Goal: Find specific page/section: Find specific page/section

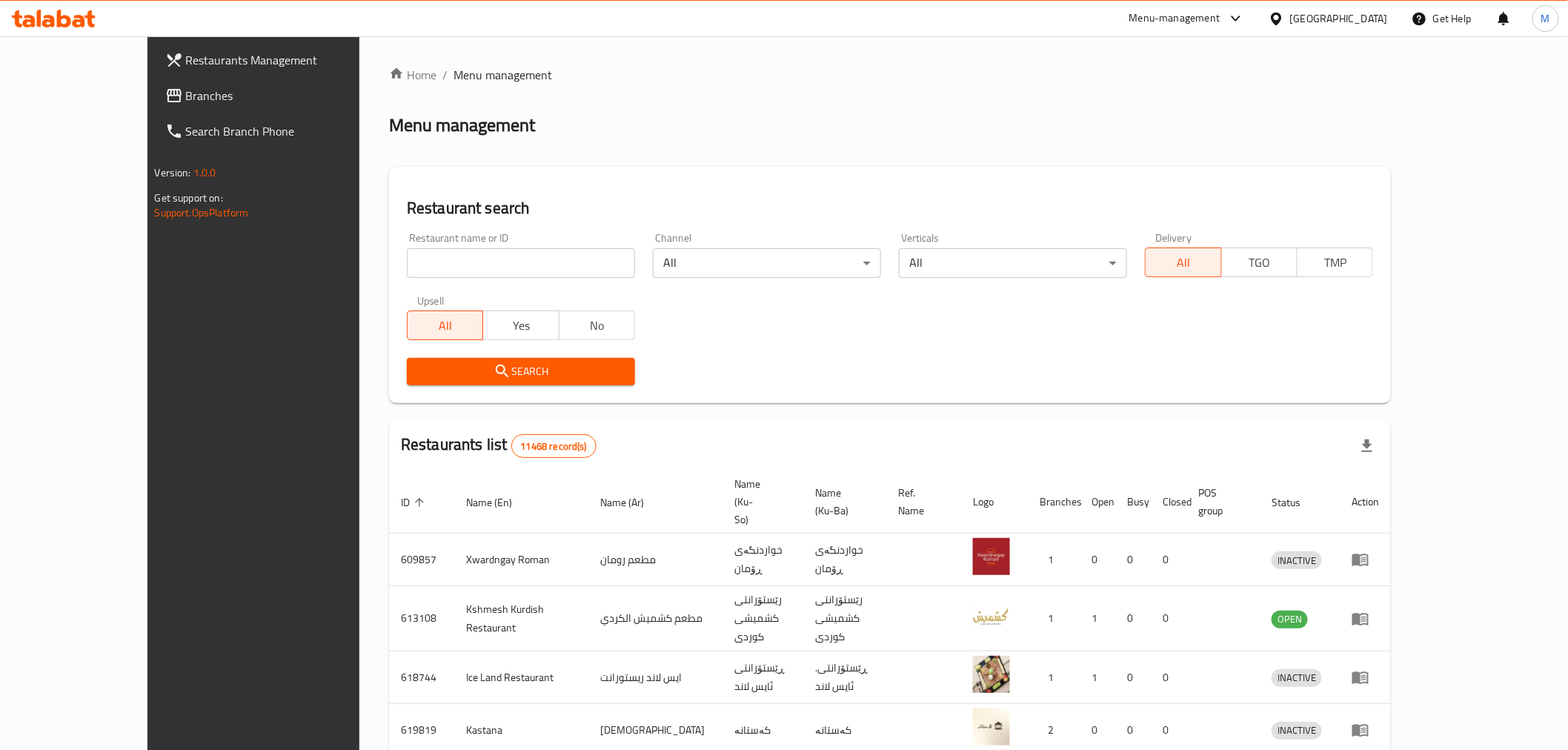
click at [407, 275] on input "search" at bounding box center [520, 263] width 228 height 30
type input "locus"
click button "Search" at bounding box center [520, 371] width 228 height 27
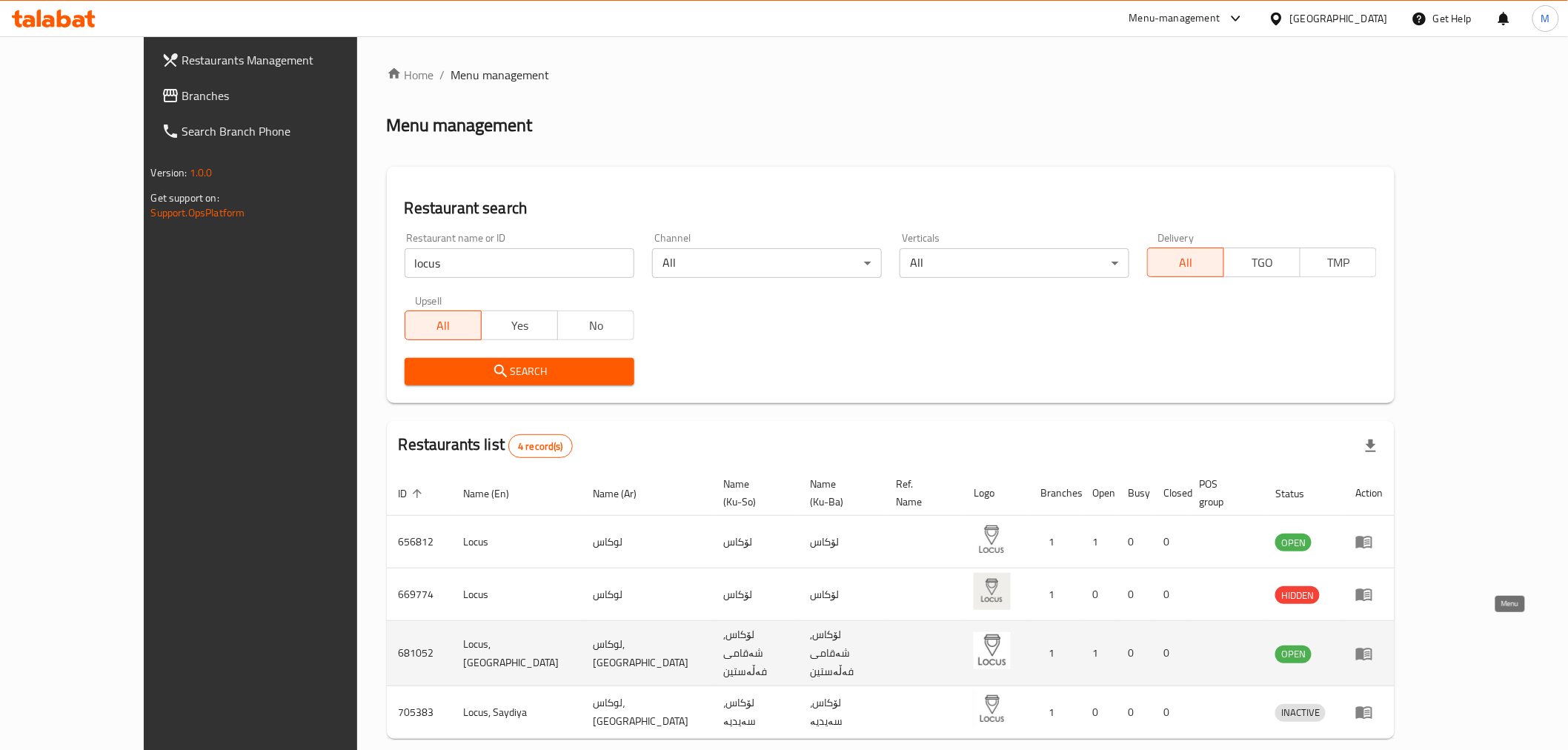
click at [1372, 648] on icon "enhanced table" at bounding box center [1365, 654] width 17 height 12
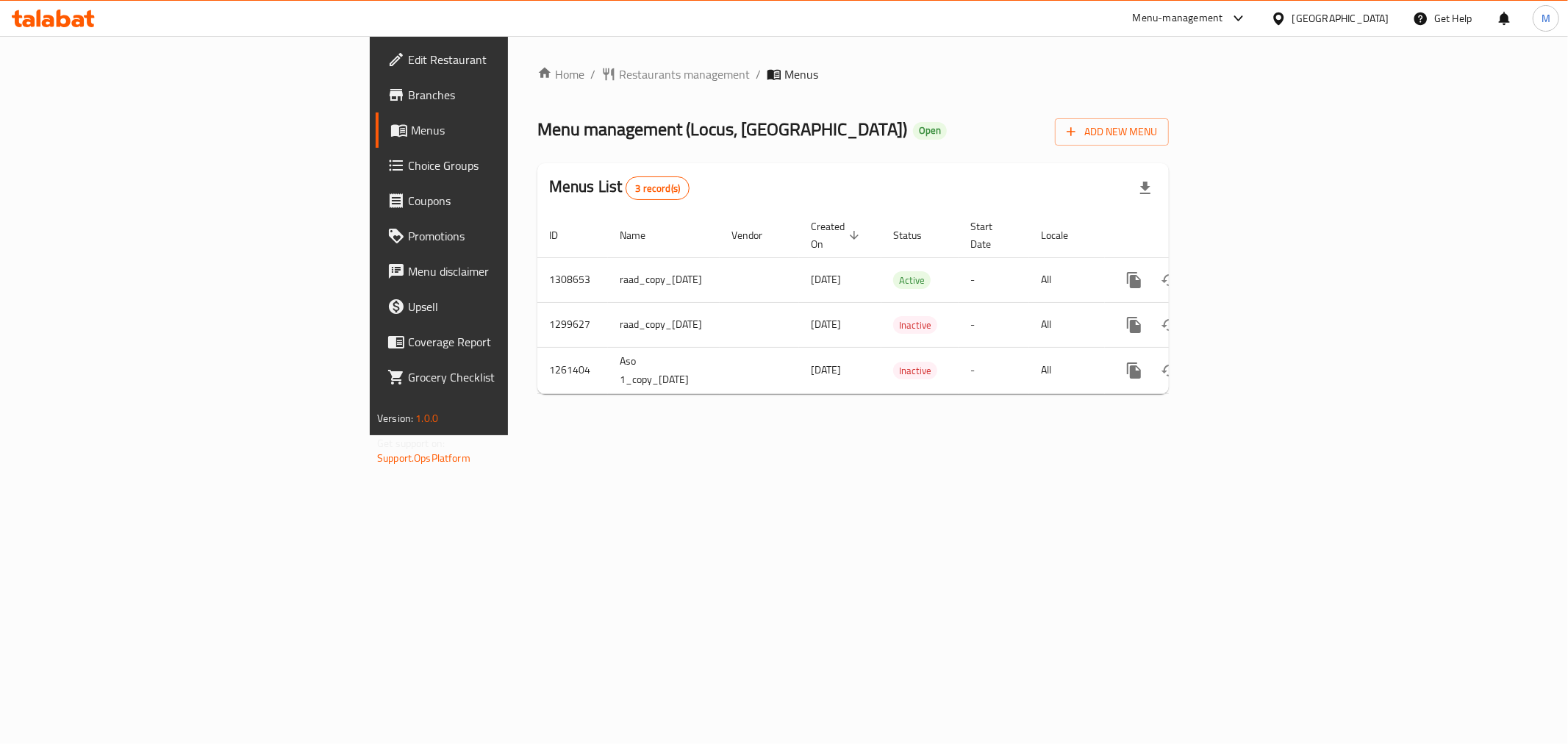
click at [408, 51] on span "Edit Restaurant" at bounding box center [514, 59] width 212 height 17
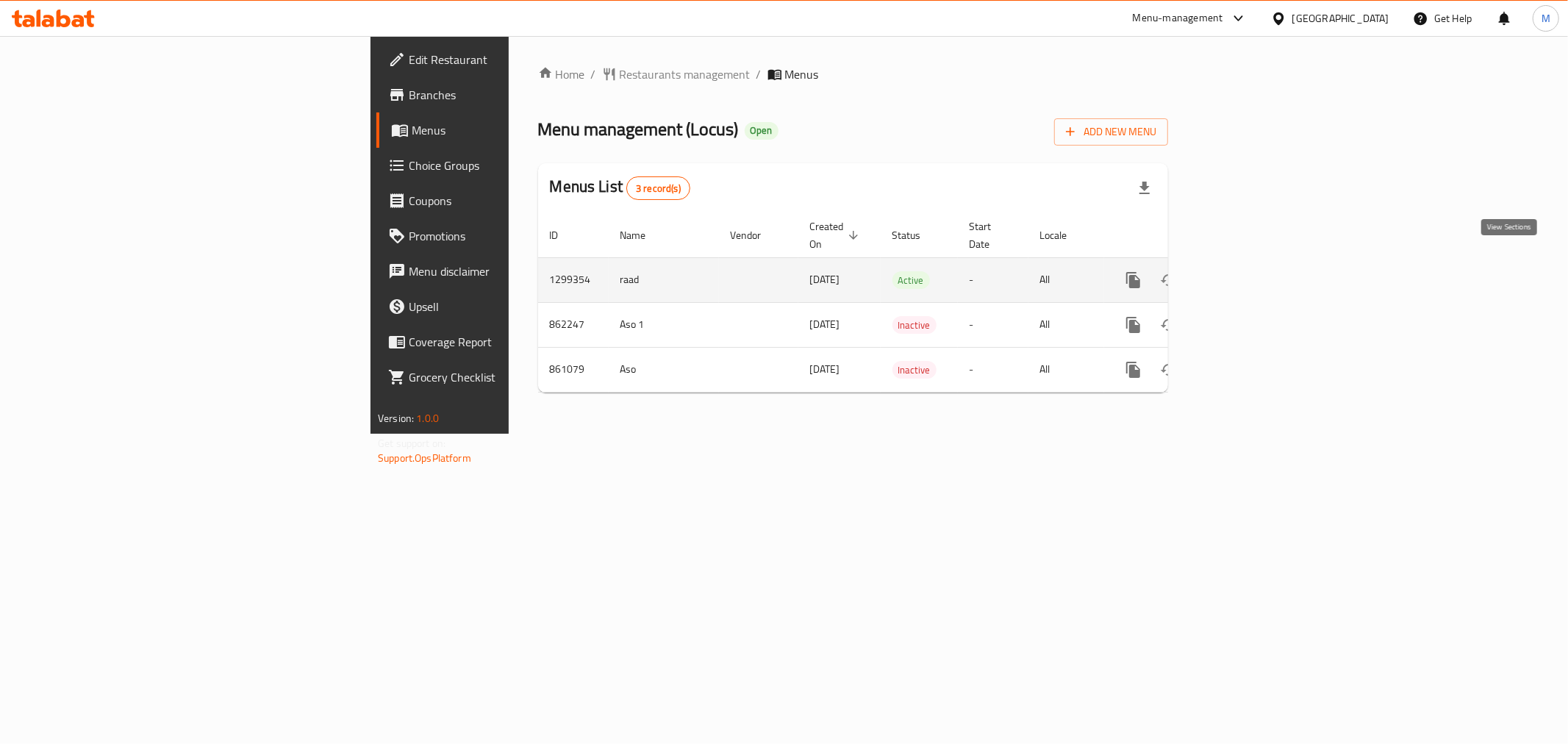
click at [1249, 272] on icon "enhanced table" at bounding box center [1239, 280] width 17 height 17
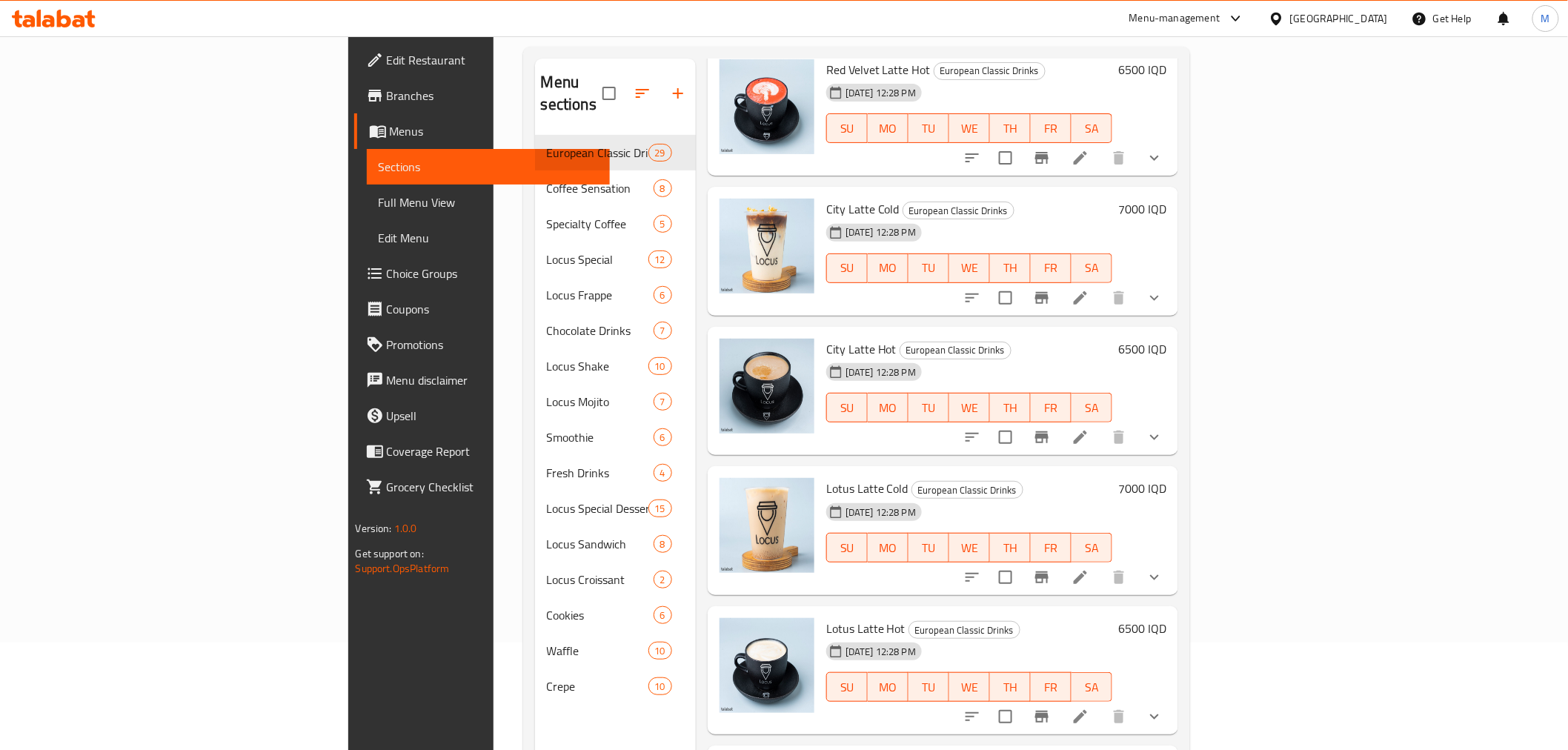
scroll to position [207, 0]
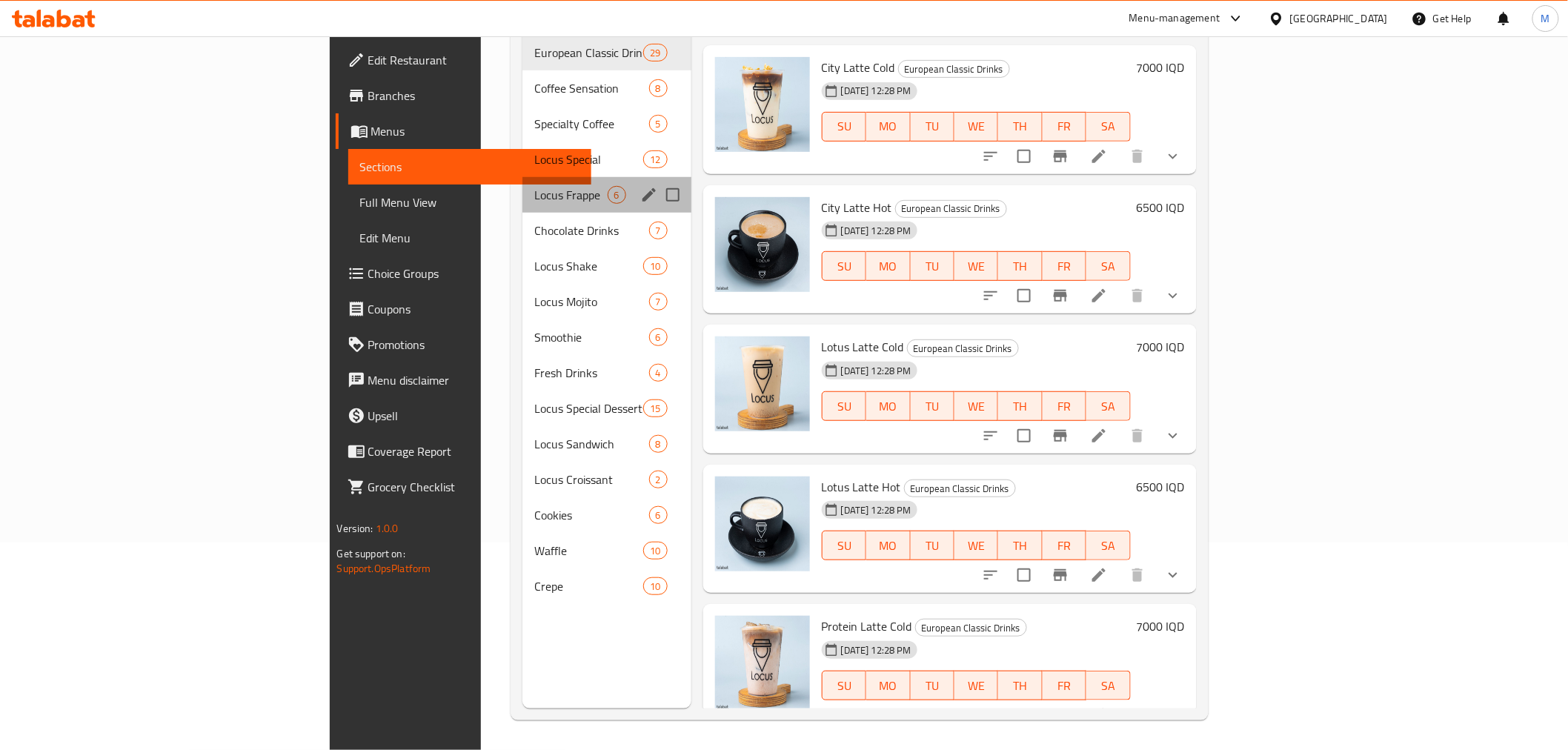
click at [523, 178] on div "Locus Frappe 6" at bounding box center [606, 195] width 168 height 36
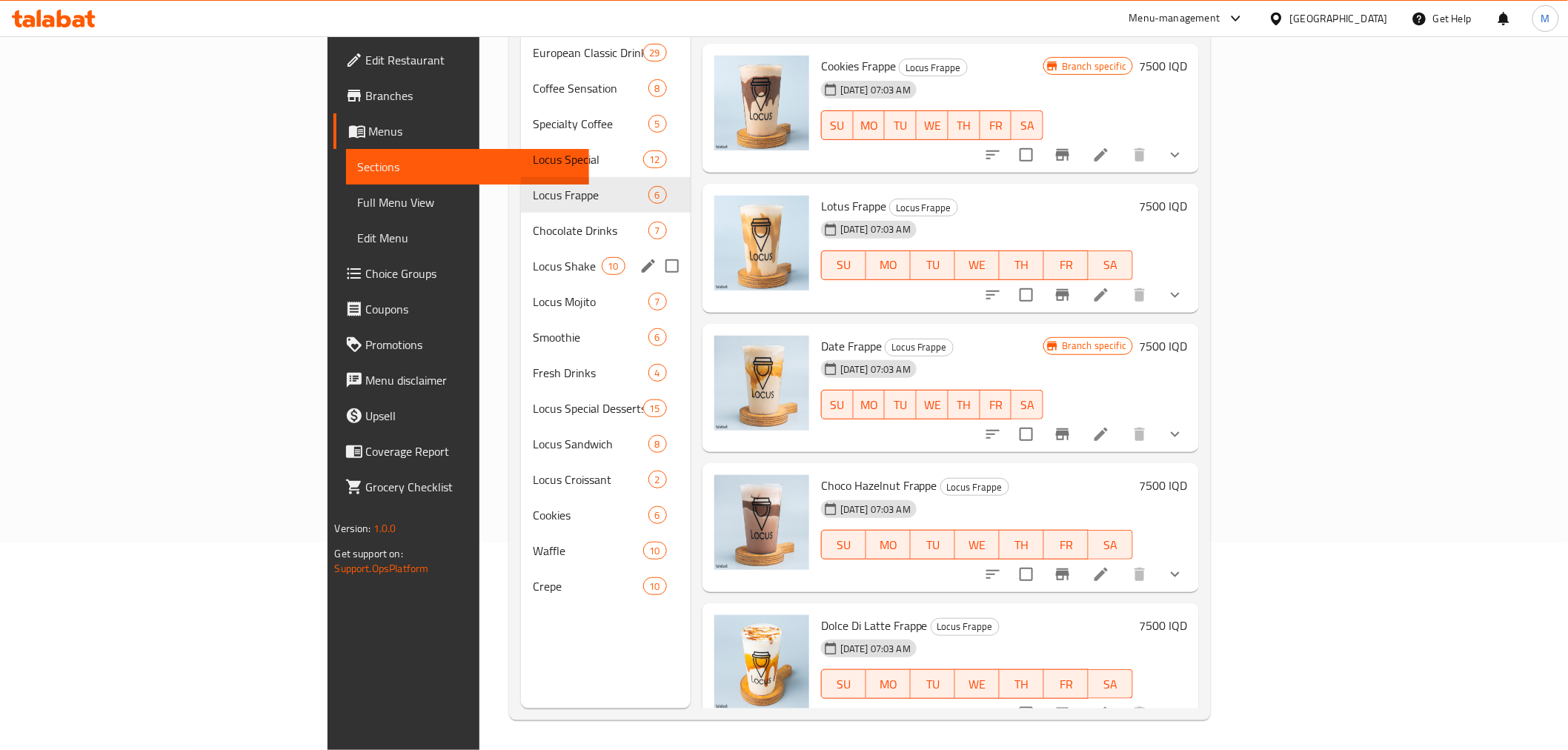
click at [521, 284] on div "Locus Mojito 7" at bounding box center [606, 301] width 170 height 36
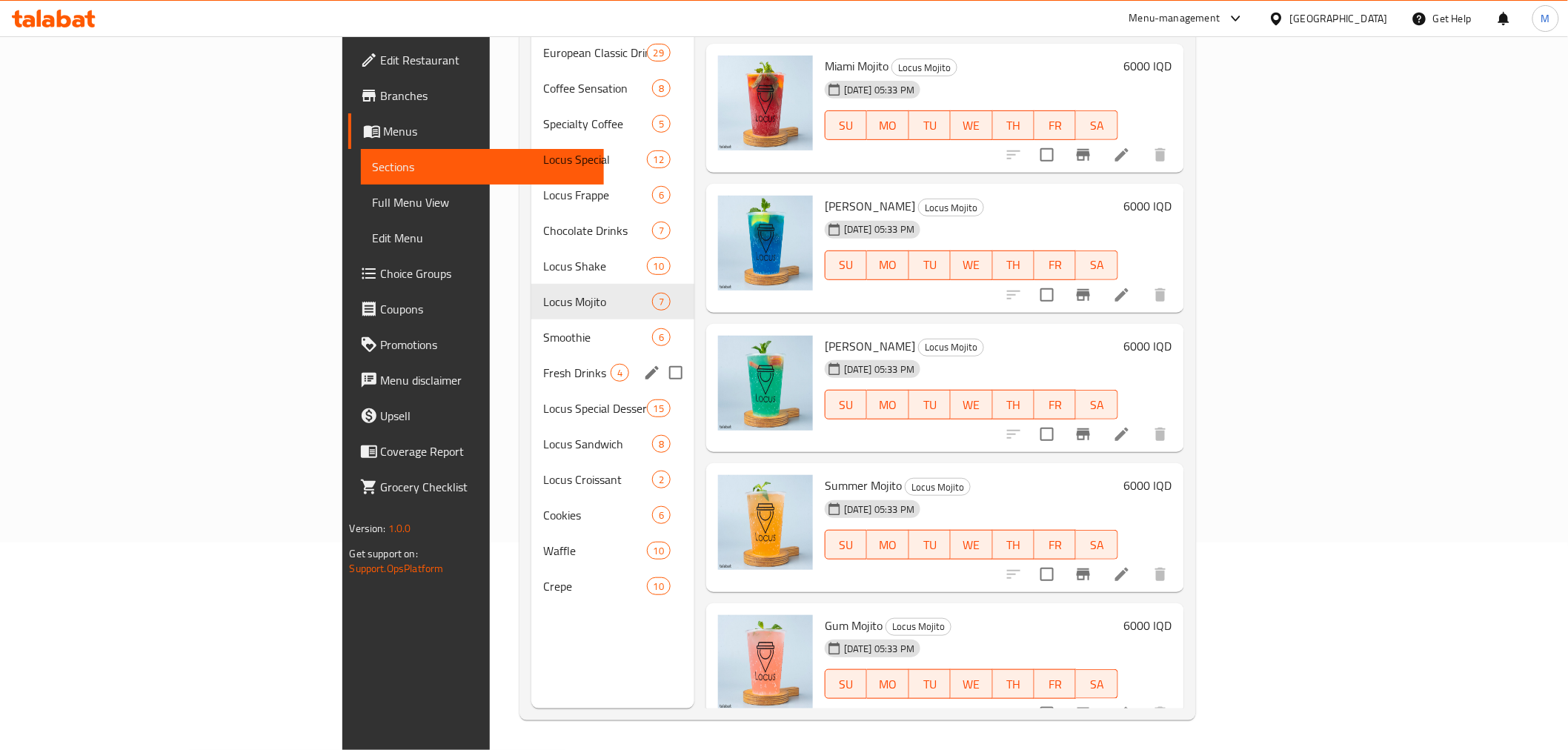
click at [543, 364] on span "Fresh Drinks" at bounding box center [577, 373] width 67 height 17
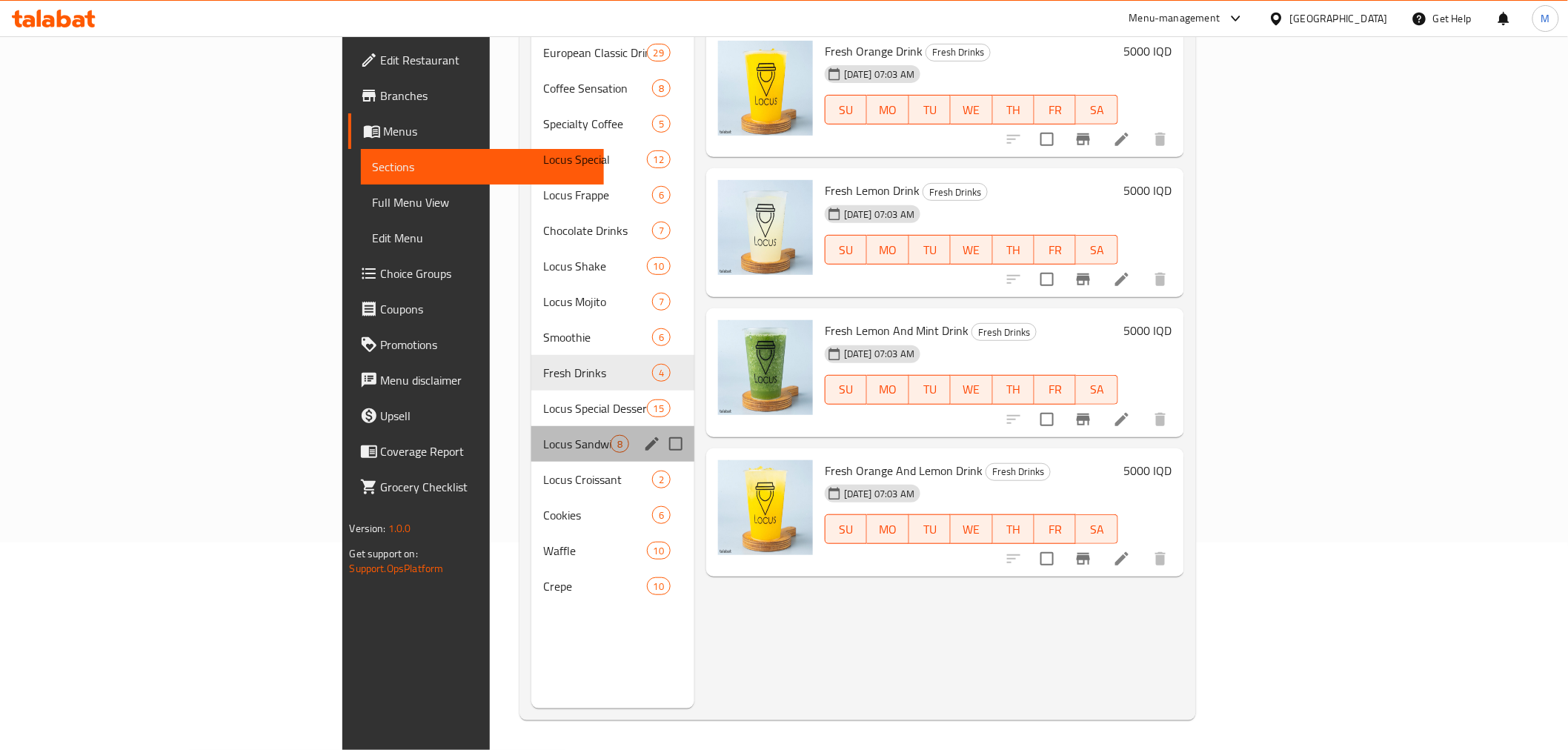
click at [532, 434] on div "Locus Sandwich 8" at bounding box center [613, 444] width 163 height 36
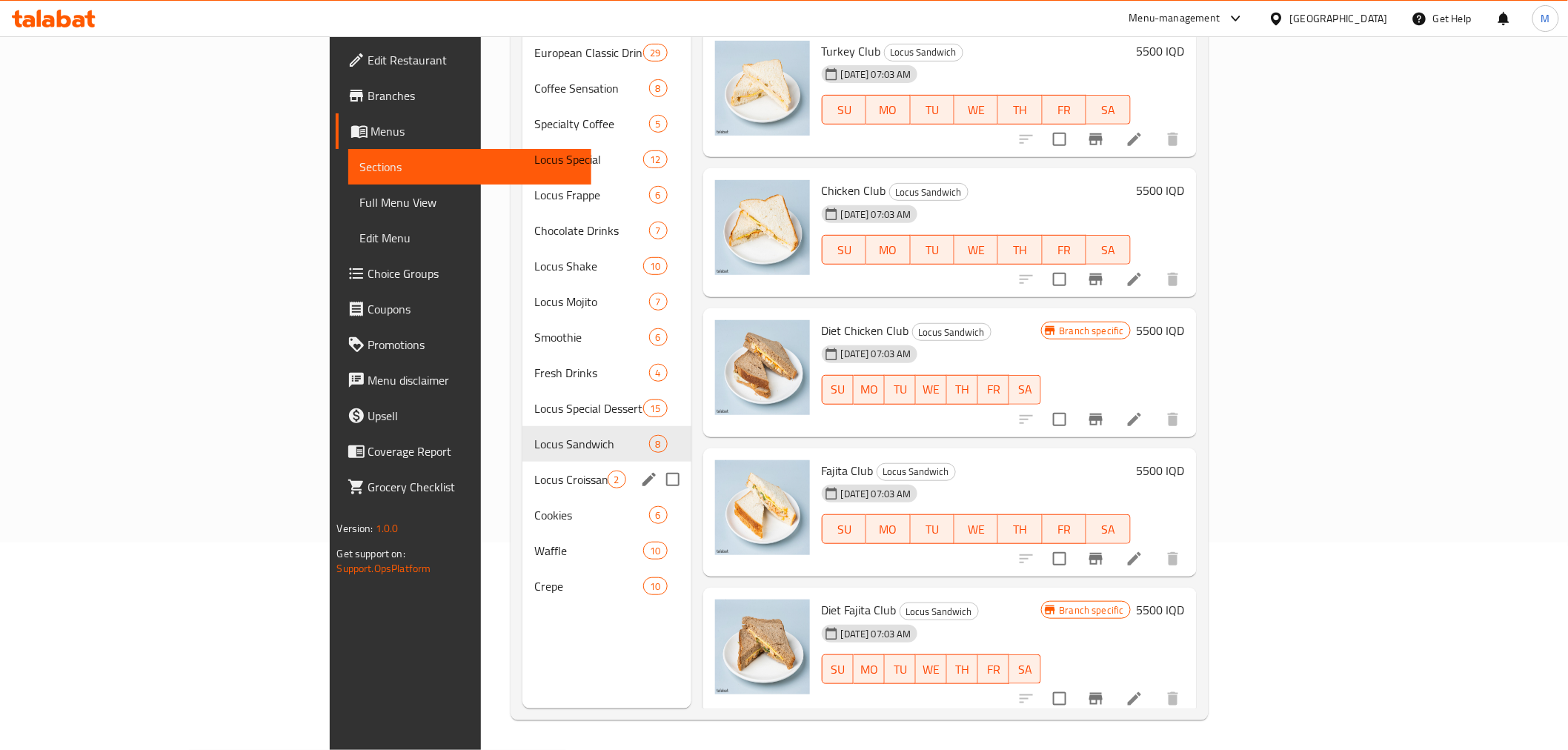
click at [534, 542] on span "Waffle" at bounding box center [588, 550] width 109 height 17
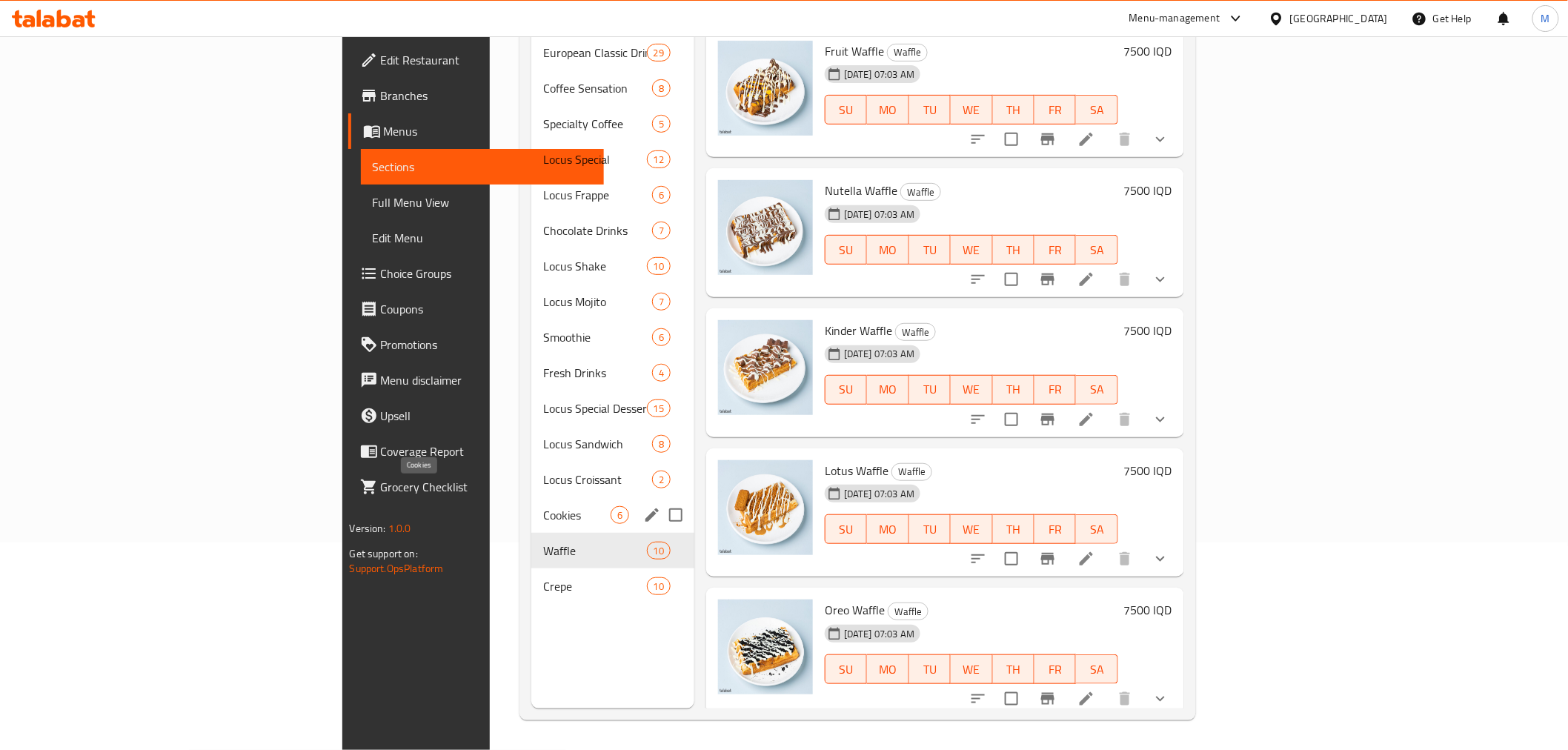
click at [543, 506] on span "Cookies" at bounding box center [577, 514] width 67 height 17
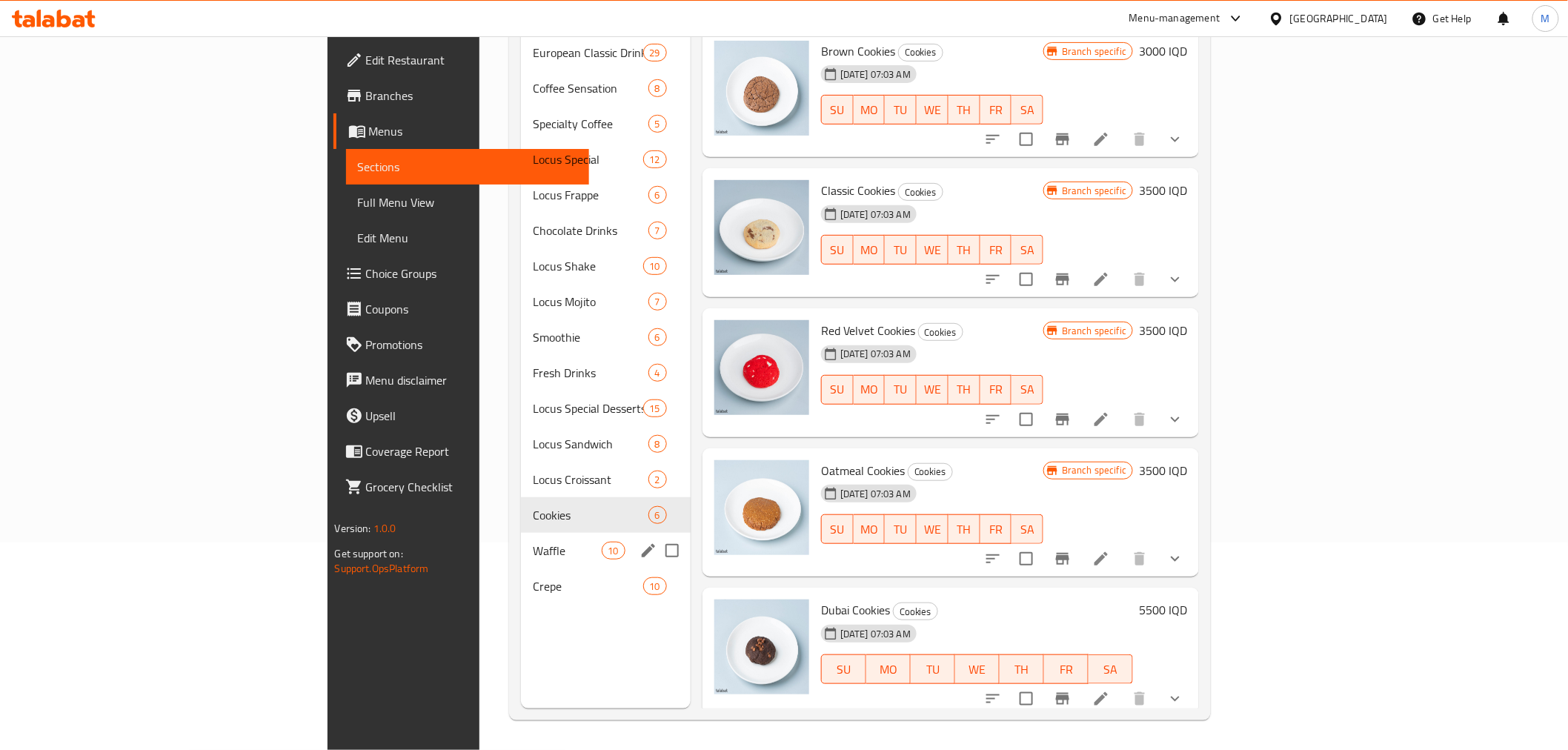
click at [521, 541] on div "Waffle 10" at bounding box center [606, 550] width 170 height 36
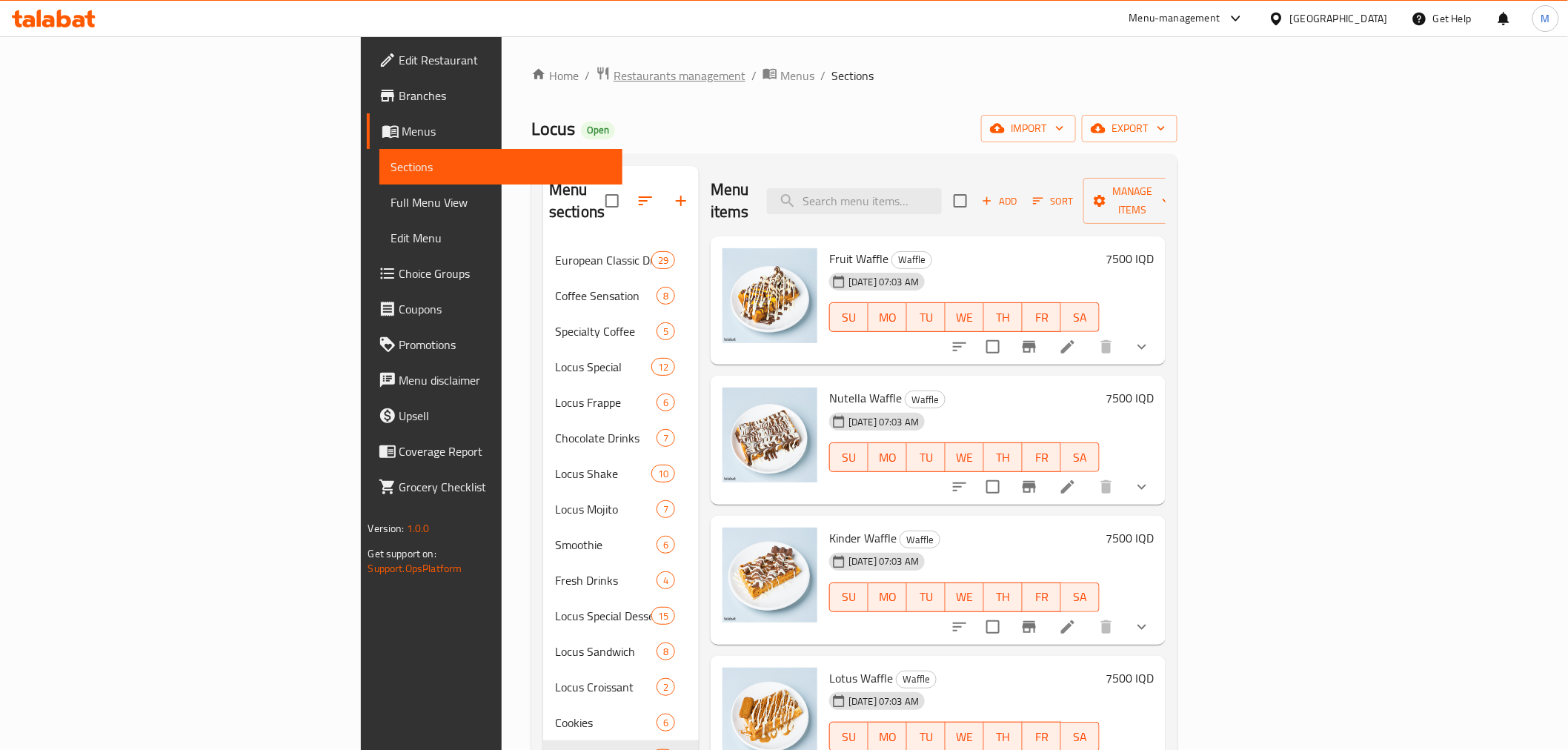
click at [614, 78] on span "Restaurants management" at bounding box center [679, 75] width 132 height 17
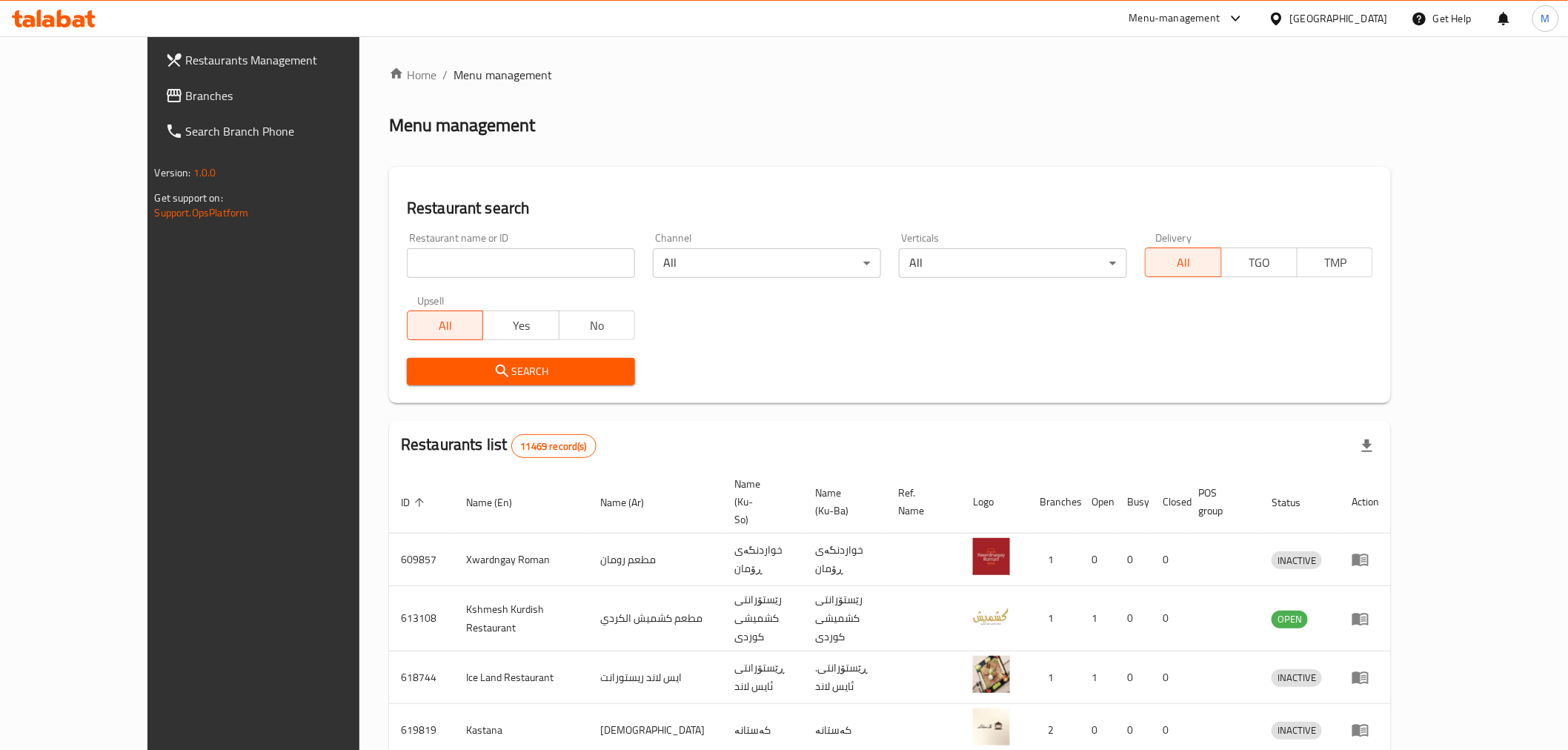
click at [539, 256] on input "search" at bounding box center [520, 263] width 228 height 30
type input "f"
type input "بلو"
click button "Search" at bounding box center [520, 371] width 228 height 27
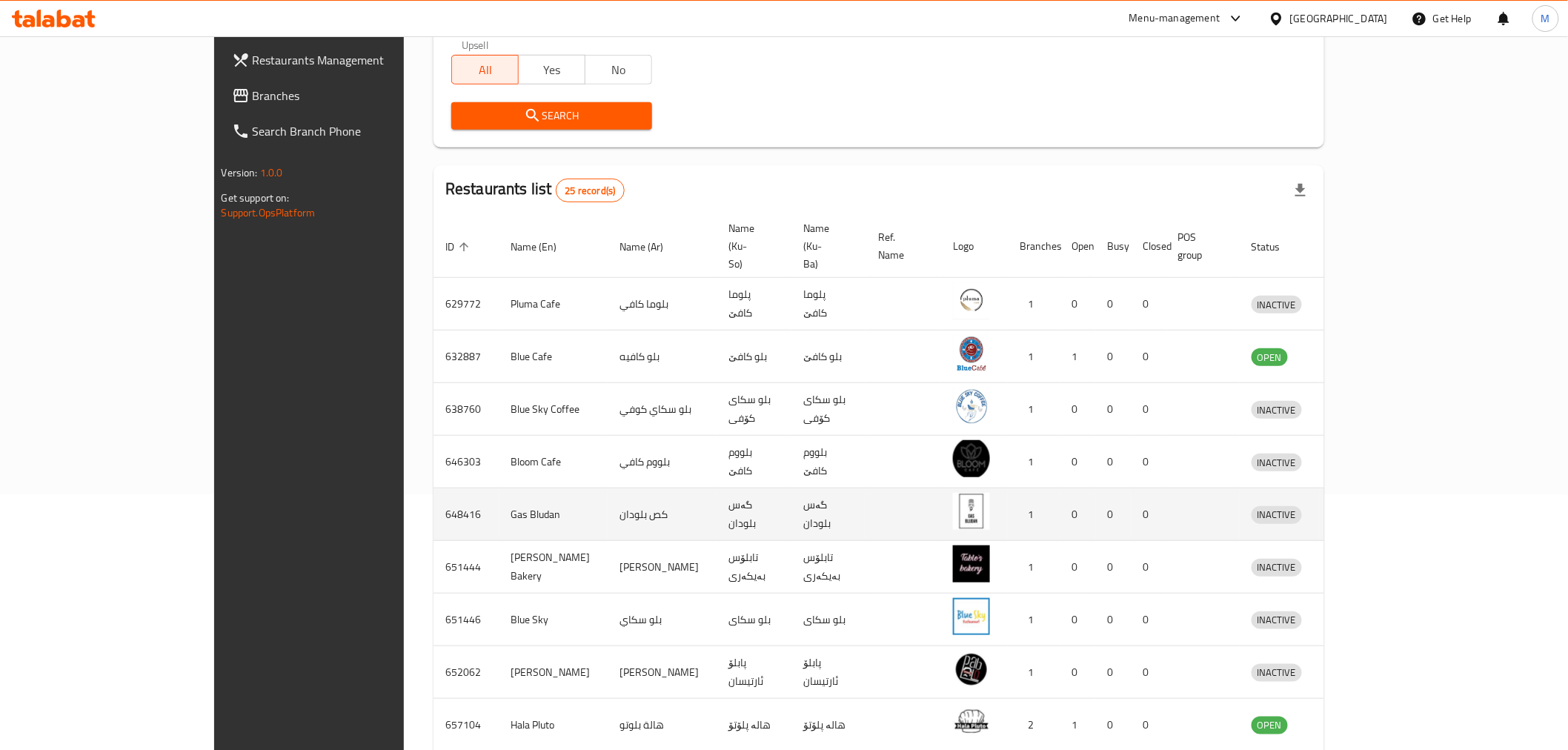
scroll to position [358, 0]
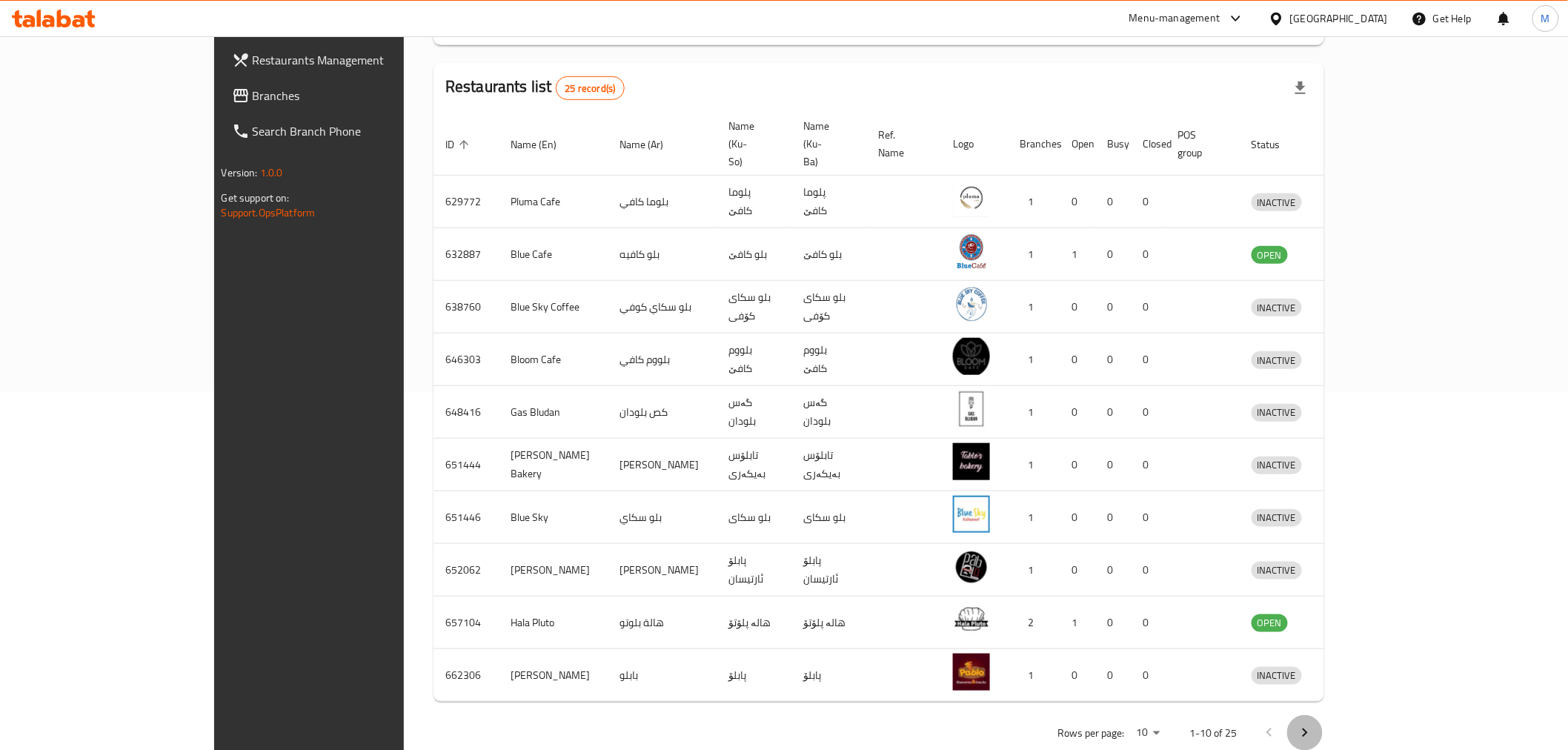
click at [1314, 724] on icon "Next page" at bounding box center [1304, 733] width 17 height 17
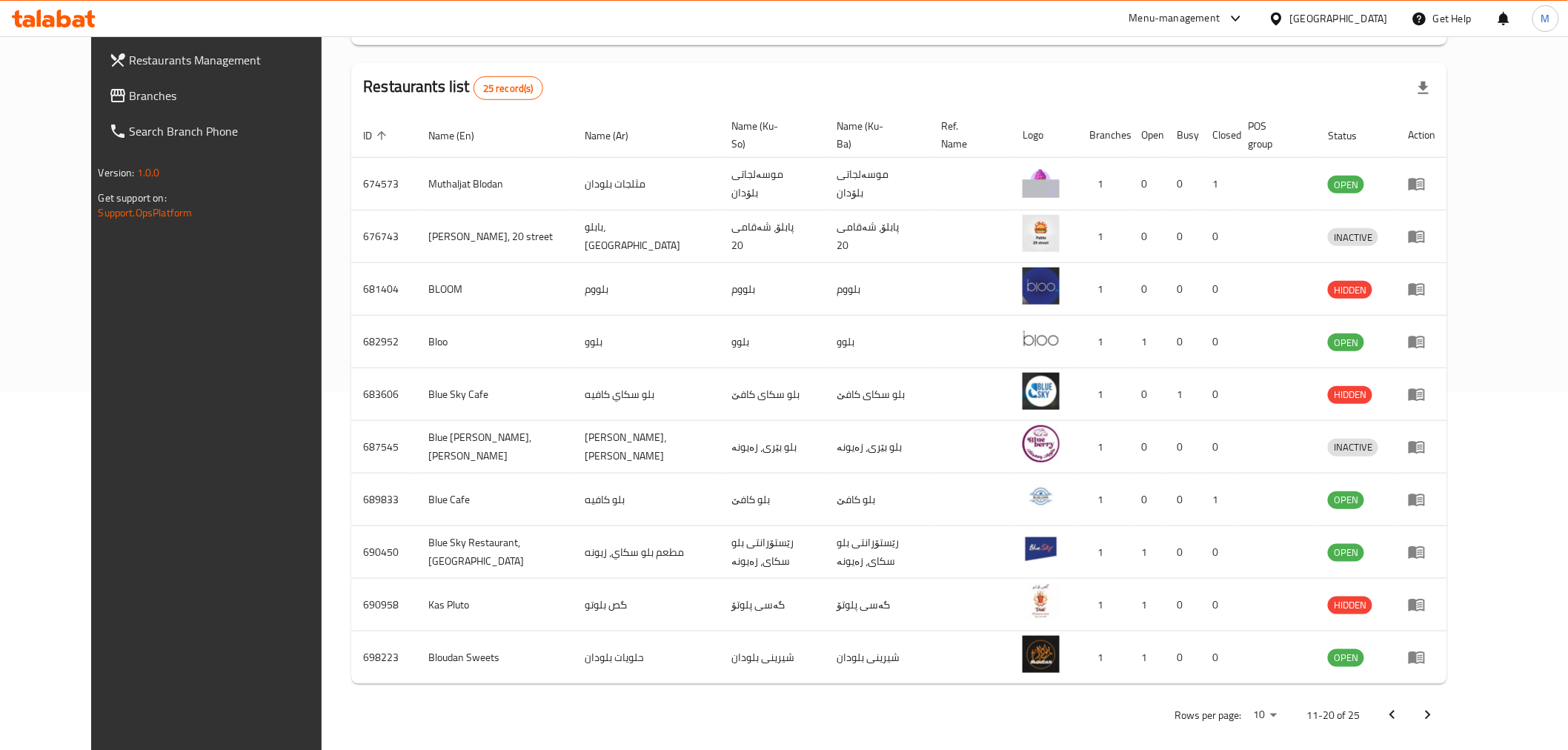
click at [1446, 712] on button "Next page" at bounding box center [1428, 715] width 36 height 36
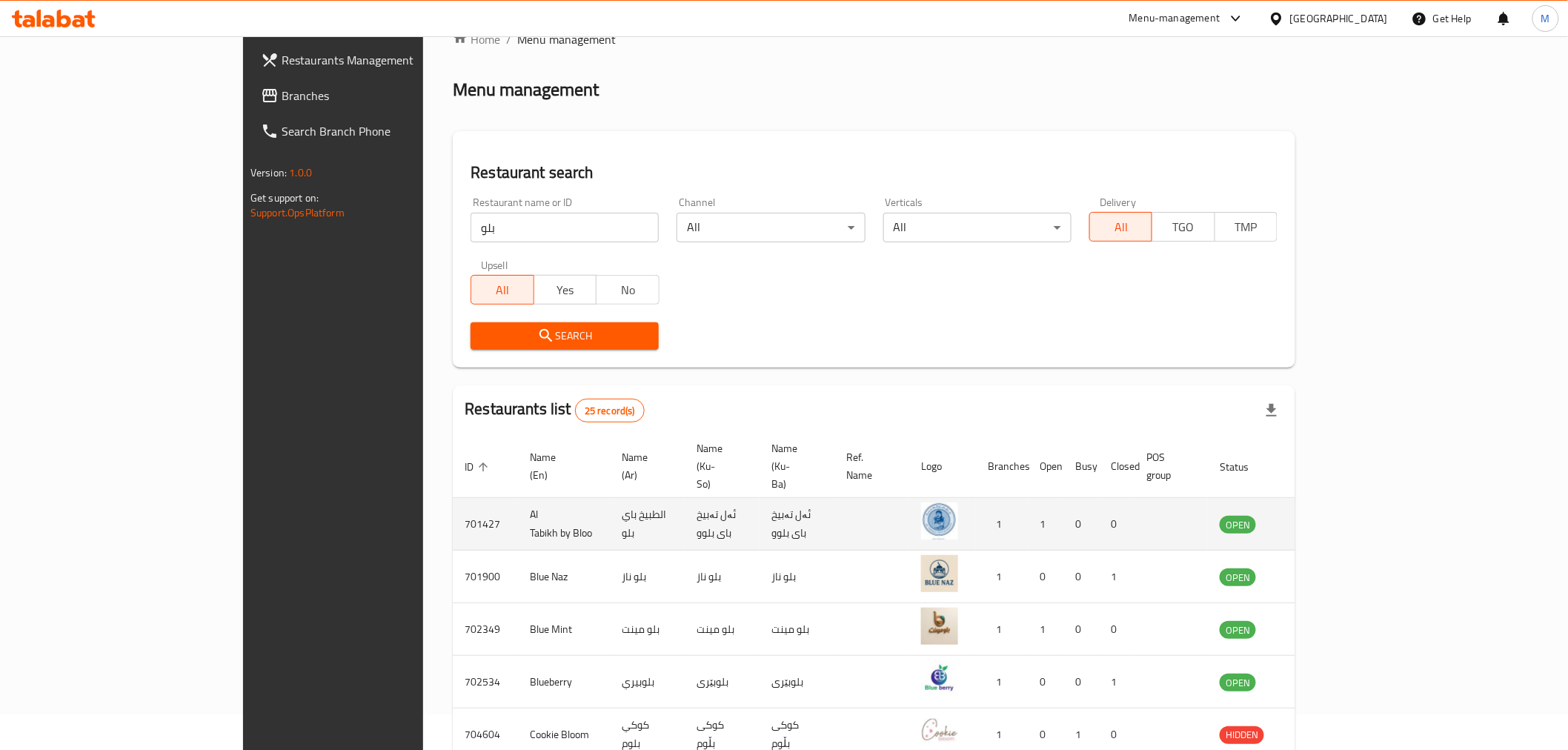
scroll to position [94, 0]
